Goal: Task Accomplishment & Management: Manage account settings

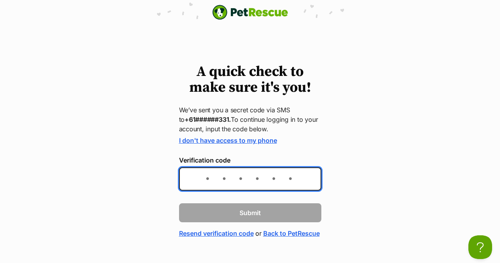
click at [213, 177] on input "Verification code" at bounding box center [250, 178] width 142 height 23
type input "185854"
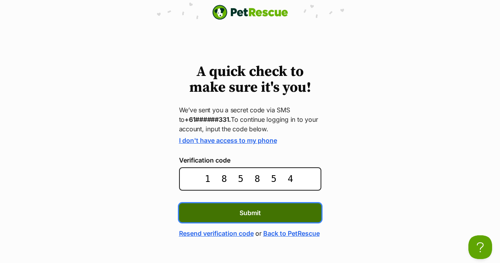
click at [213, 213] on button "Submit" at bounding box center [250, 212] width 142 height 19
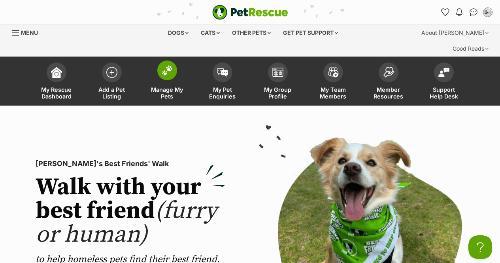
click at [166, 65] on img at bounding box center [167, 70] width 11 height 10
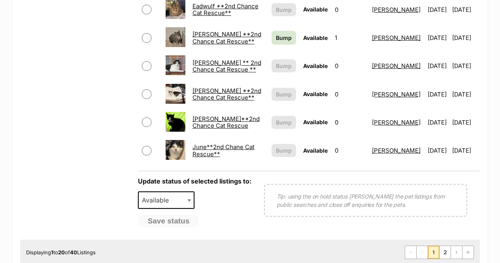
scroll to position [632, 0]
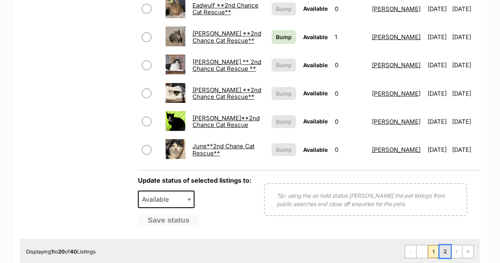
click at [441, 245] on link "2" at bounding box center [444, 251] width 11 height 13
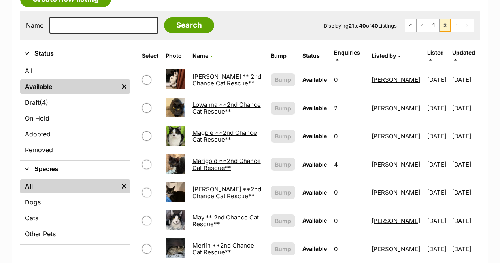
scroll to position [158, 0]
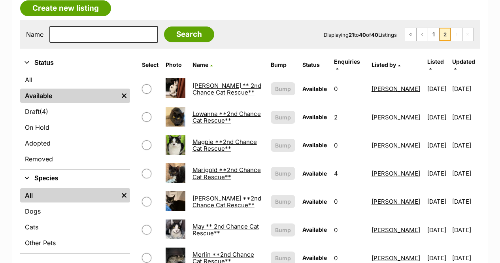
click at [334, 58] on span "Enquiries" at bounding box center [347, 61] width 26 height 7
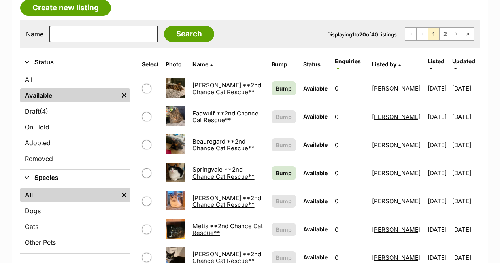
scroll to position [158, 0]
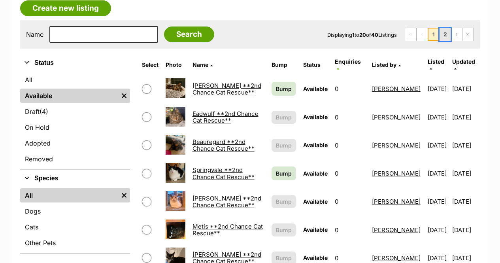
click at [443, 28] on link "2" at bounding box center [444, 34] width 11 height 13
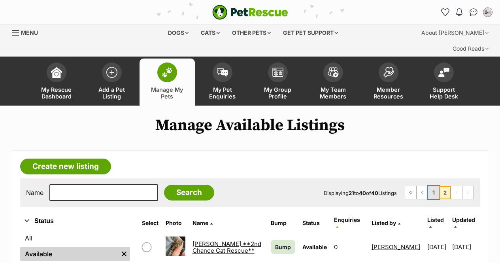
click at [433, 186] on link "1" at bounding box center [433, 192] width 11 height 13
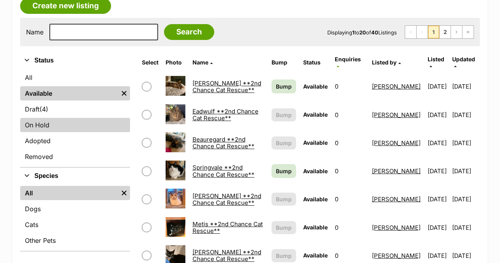
scroll to position [158, 0]
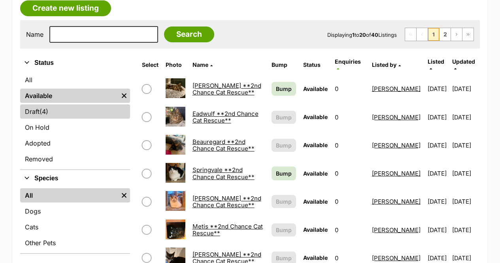
click at [32, 104] on link "Draft (4) Items" at bounding box center [75, 111] width 110 height 14
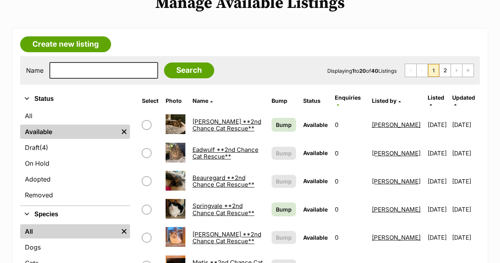
scroll to position [119, 0]
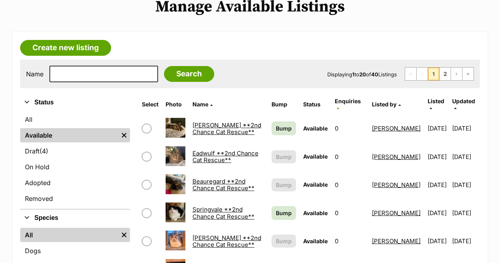
click at [337, 106] on icon at bounding box center [338, 108] width 2 height 4
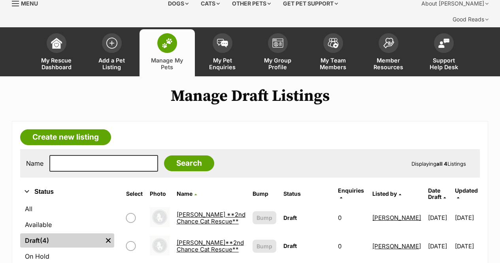
scroll to position [79, 0]
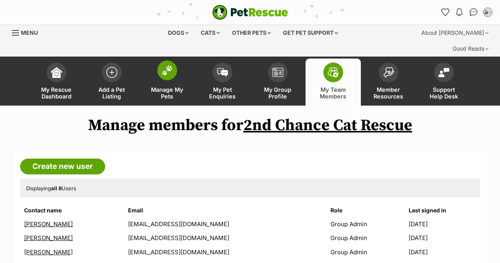
click at [165, 65] on img at bounding box center [167, 70] width 11 height 10
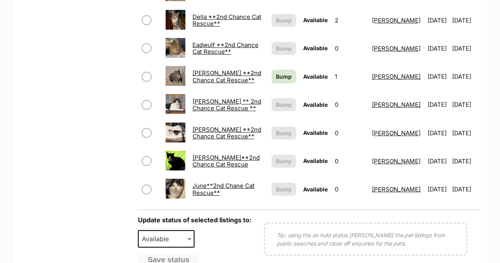
scroll to position [632, 0]
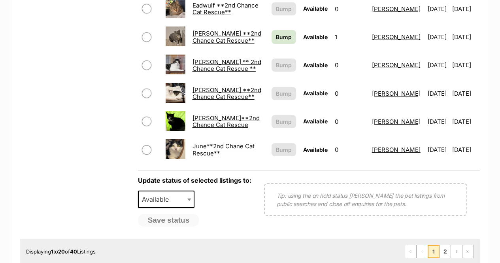
click at [186, 190] on span at bounding box center [190, 198] width 8 height 17
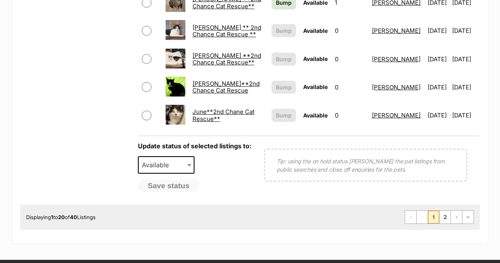
scroll to position [672, 0]
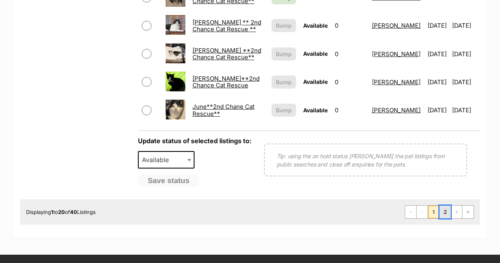
click at [445, 205] on link "2" at bounding box center [444, 211] width 11 height 13
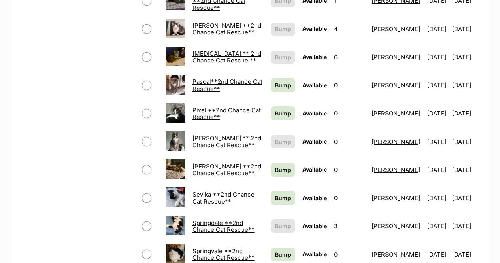
scroll to position [474, 0]
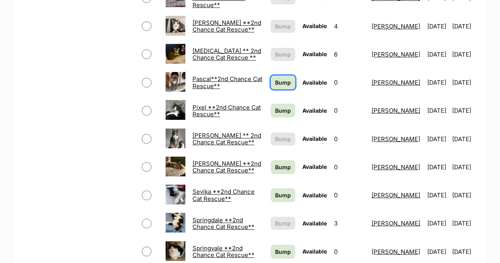
click at [275, 78] on span "Bump" at bounding box center [283, 82] width 16 height 8
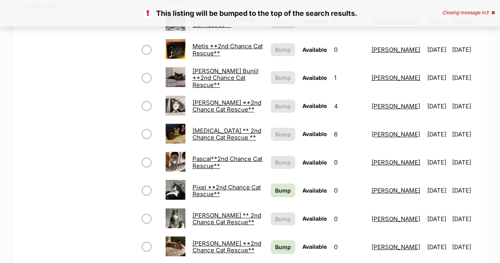
scroll to position [395, 0]
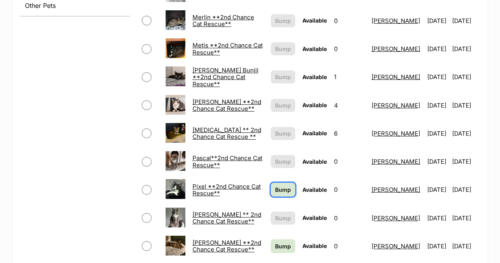
click at [275, 185] on span "Bump" at bounding box center [283, 189] width 16 height 8
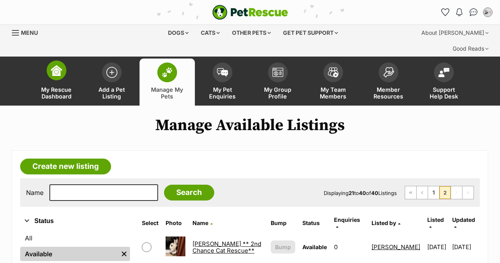
click at [55, 65] on img at bounding box center [56, 70] width 11 height 11
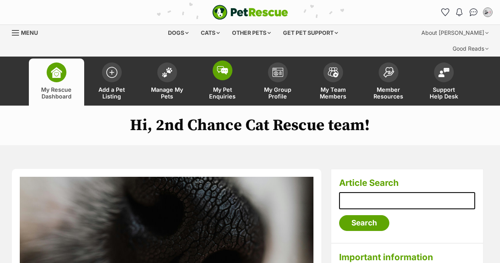
click at [221, 60] on span at bounding box center [223, 70] width 20 height 20
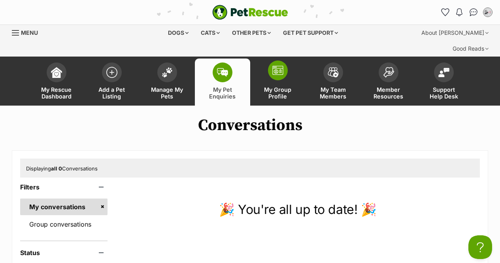
click at [281, 66] on img at bounding box center [277, 70] width 11 height 9
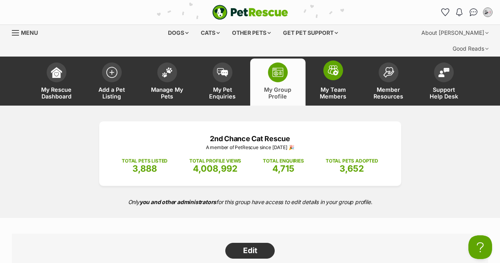
click at [329, 65] on img at bounding box center [333, 70] width 11 height 10
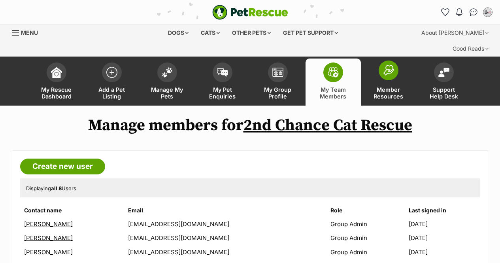
click at [385, 64] on link "Member Resources" at bounding box center [388, 81] width 55 height 47
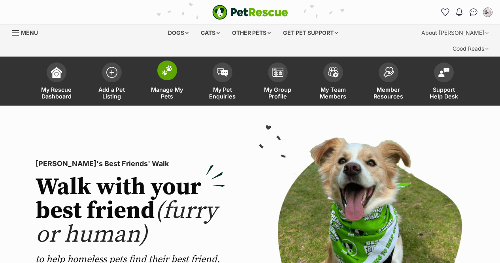
click at [168, 65] on img at bounding box center [167, 70] width 11 height 10
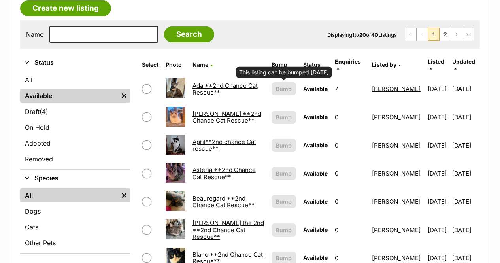
scroll to position [198, 0]
